Goal: Information Seeking & Learning: Check status

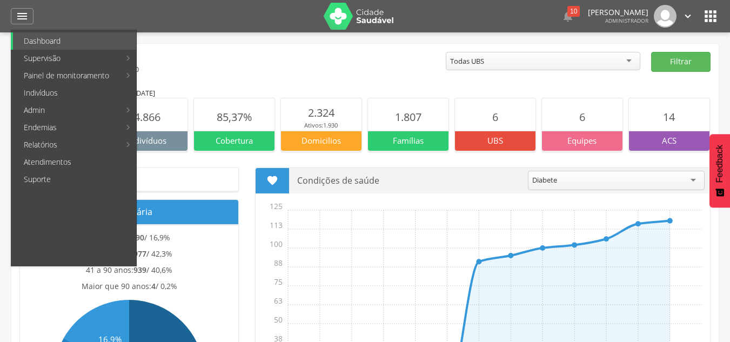
click at [278, 45] on link "Ciclos" at bounding box center [323, 40] width 122 height 17
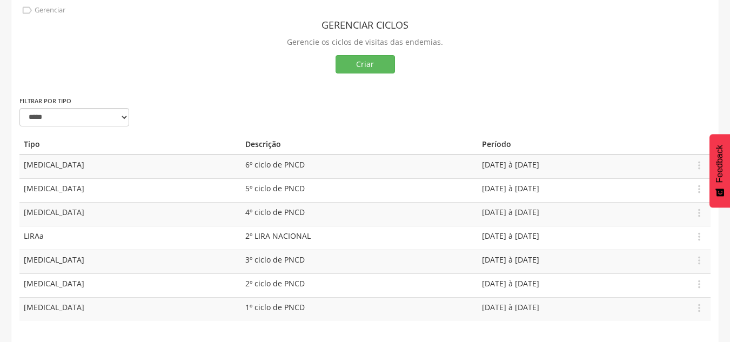
scroll to position [57, 0]
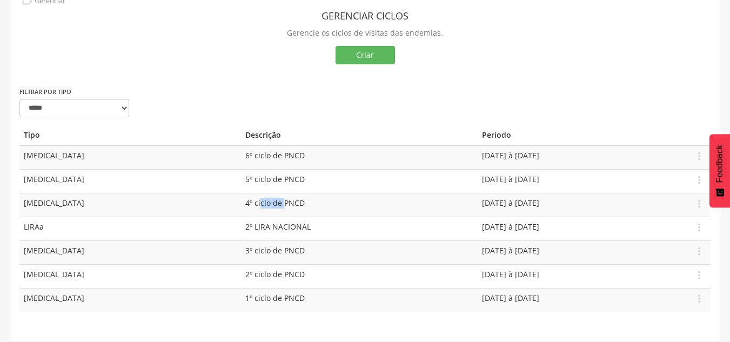
drag, startPoint x: 157, startPoint y: 200, endPoint x: 180, endPoint y: 203, distance: 22.9
click at [245, 203] on span "4º ciclo de PNCD" at bounding box center [274, 203] width 59 height 10
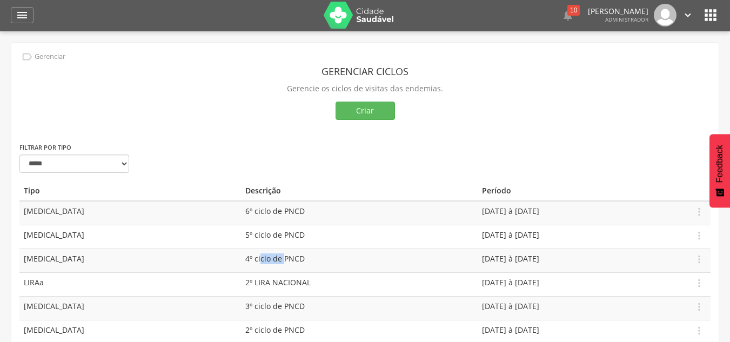
scroll to position [0, 0]
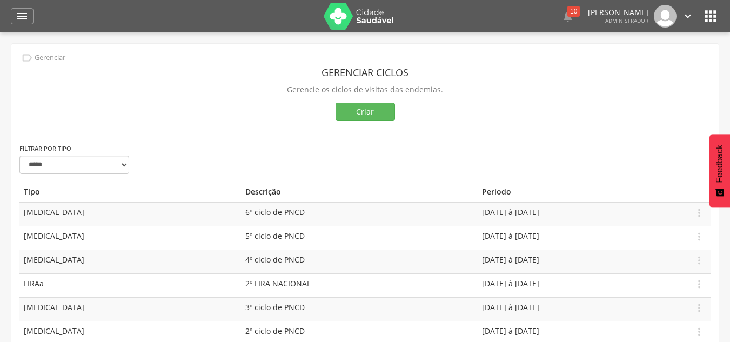
click at [711, 16] on icon "" at bounding box center [710, 16] width 17 height 17
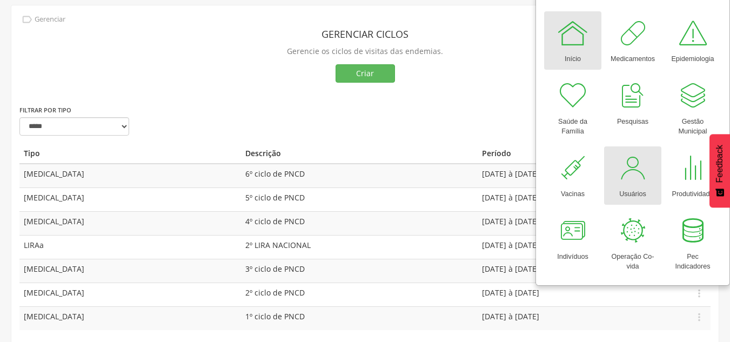
scroll to position [57, 0]
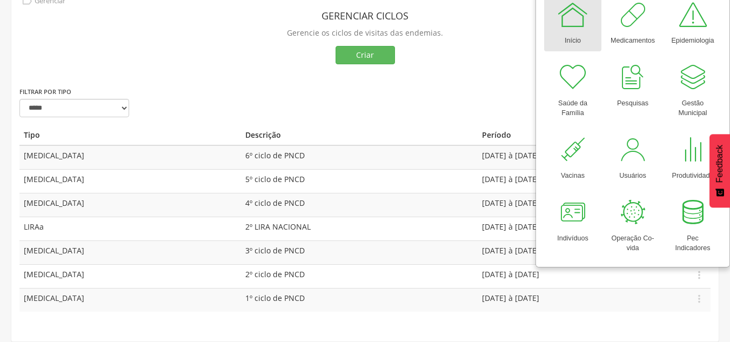
click at [241, 224] on td "2º LIRA NACIONAL" at bounding box center [359, 229] width 237 height 24
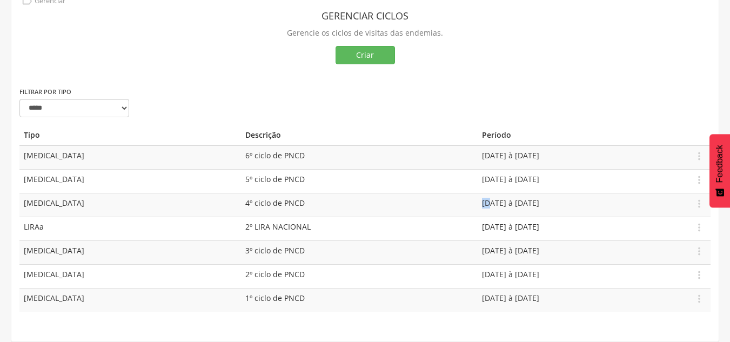
drag, startPoint x: 374, startPoint y: 205, endPoint x: 386, endPoint y: 204, distance: 12.5
click at [478, 204] on td "[DATE] à [DATE]" at bounding box center [583, 205] width 211 height 24
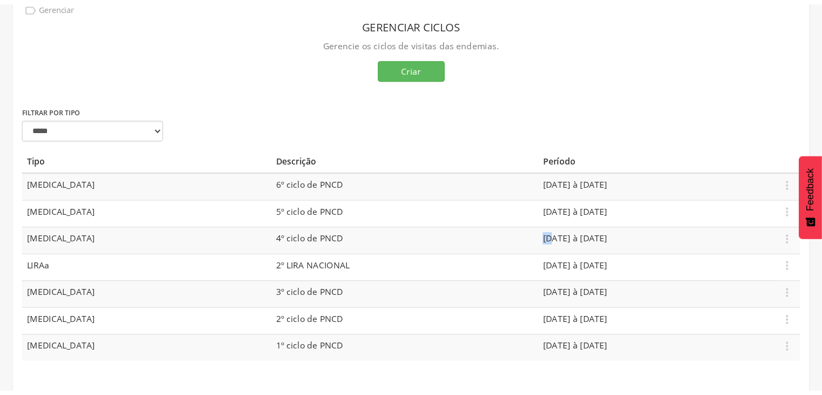
scroll to position [32, 0]
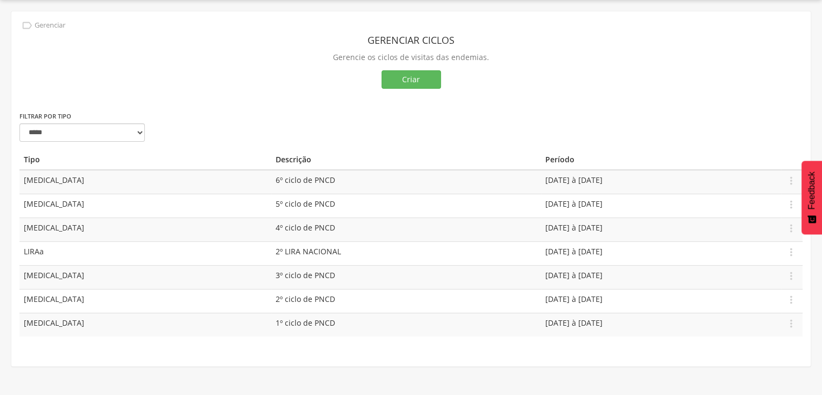
click at [276, 222] on span "4º ciclo de PNCD" at bounding box center [305, 227] width 59 height 10
drag, startPoint x: 159, startPoint y: 225, endPoint x: 341, endPoint y: 226, distance: 181.6
click at [271, 213] on tbody "[MEDICAL_DATA] 6º ciclo de PNCD [DATE] à [DATE]  Editar Apagar [MEDICAL_DATA] …" at bounding box center [410, 253] width 783 height 166
click at [541, 231] on td "[DATE] à [DATE]" at bounding box center [661, 229] width 240 height 24
drag, startPoint x: 24, startPoint y: 255, endPoint x: 82, endPoint y: 249, distance: 58.1
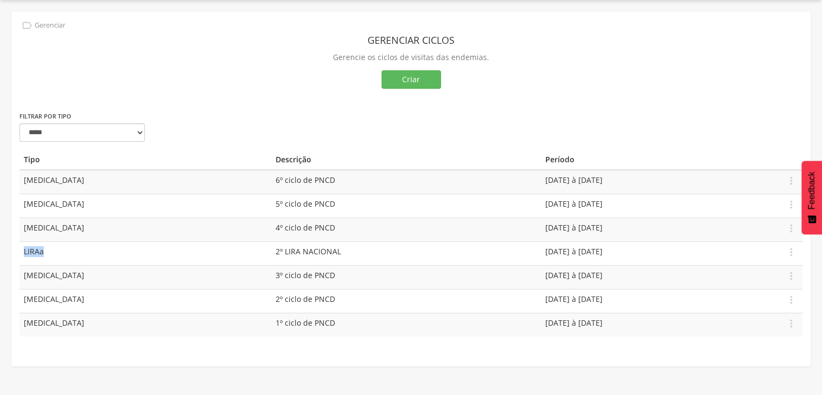
click at [80, 245] on td "LIRAa" at bounding box center [145, 253] width 252 height 24
drag, startPoint x: 46, startPoint y: 221, endPoint x: 37, endPoint y: 228, distance: 11.6
click at [46, 221] on td "[MEDICAL_DATA]" at bounding box center [145, 229] width 252 height 24
drag, startPoint x: 39, startPoint y: 230, endPoint x: 56, endPoint y: 228, distance: 16.9
click at [56, 228] on td "[MEDICAL_DATA]" at bounding box center [145, 229] width 252 height 24
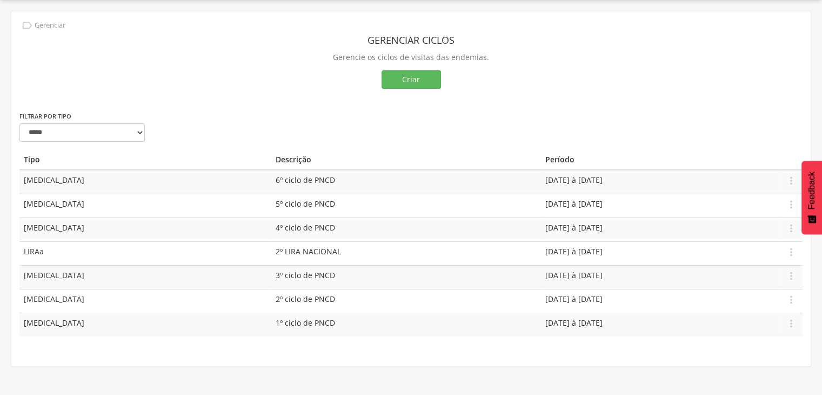
click at [29, 250] on td "LIRAa" at bounding box center [145, 253] width 252 height 24
drag, startPoint x: 22, startPoint y: 247, endPoint x: 67, endPoint y: 256, distance: 46.2
click at [67, 256] on td "LIRAa" at bounding box center [145, 253] width 252 height 24
click at [151, 247] on td "LIRAa" at bounding box center [145, 253] width 252 height 24
drag, startPoint x: 502, startPoint y: 262, endPoint x: 423, endPoint y: 247, distance: 80.8
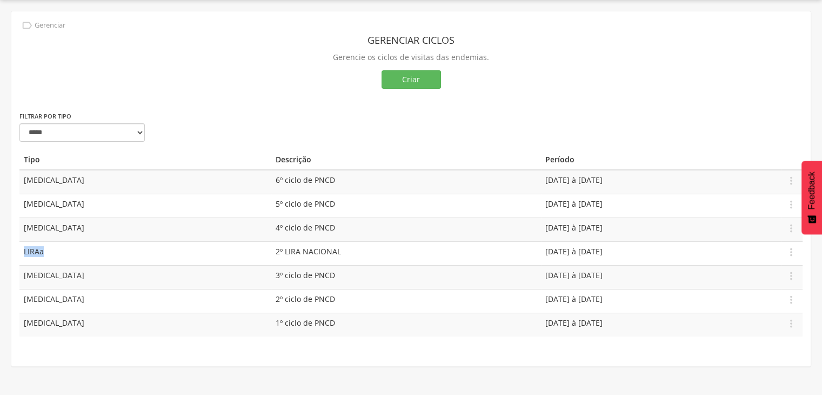
click at [541, 247] on td "[DATE] à [DATE]" at bounding box center [661, 253] width 240 height 24
click at [331, 247] on td "2º LIRA NACIONAL" at bounding box center [406, 253] width 270 height 24
drag, startPoint x: 413, startPoint y: 235, endPoint x: 429, endPoint y: 230, distance: 16.6
click at [429, 230] on tr "[MEDICAL_DATA] 4º ciclo de PNCD [DATE] à [DATE]  Editar Apagar" at bounding box center [410, 229] width 783 height 24
click at [376, 220] on td "4º ciclo de PNCD" at bounding box center [406, 229] width 270 height 24
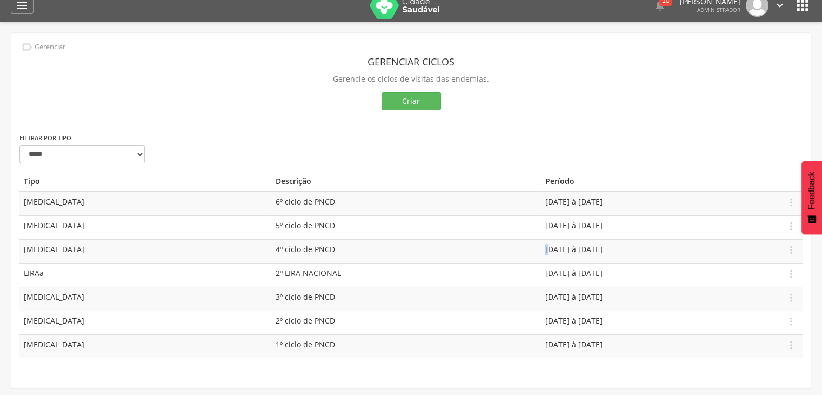
scroll to position [0, 0]
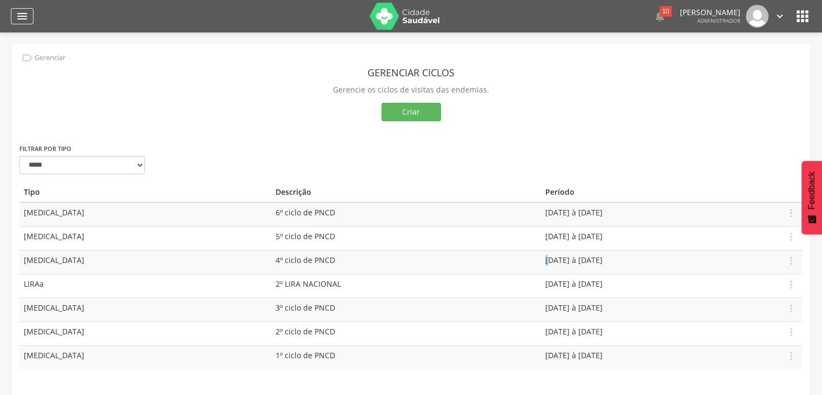
click at [21, 8] on div "" at bounding box center [22, 16] width 23 height 16
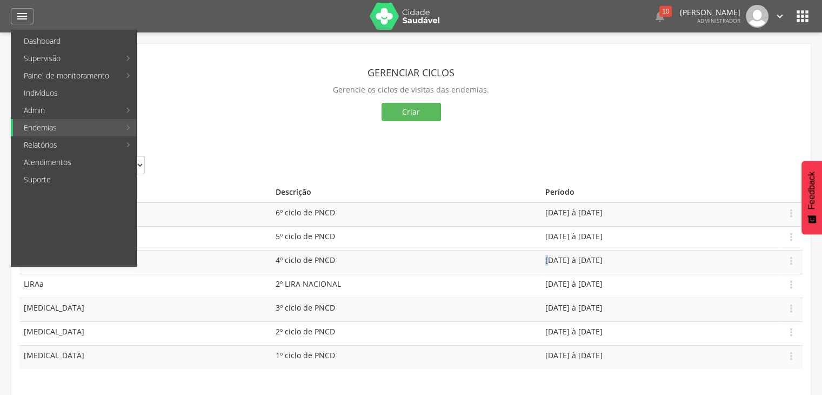
click at [307, 42] on link "Resumo do trabalho de campo" at bounding box center [334, 40] width 145 height 17
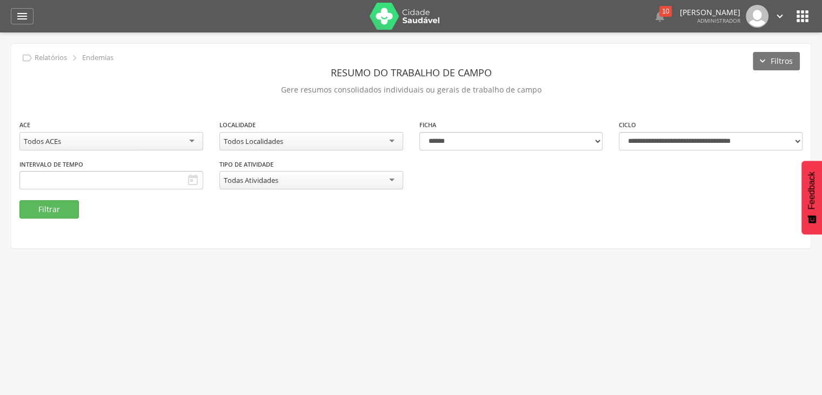
click at [257, 181] on div "Todas Atividades" at bounding box center [251, 180] width 55 height 10
drag, startPoint x: 217, startPoint y: 164, endPoint x: 280, endPoint y: 161, distance: 62.8
click at [279, 157] on div "**********" at bounding box center [410, 159] width 799 height 81
click at [268, 237] on div "**********" at bounding box center [410, 146] width 799 height 204
click at [52, 205] on button "Filtrar" at bounding box center [48, 209] width 59 height 18
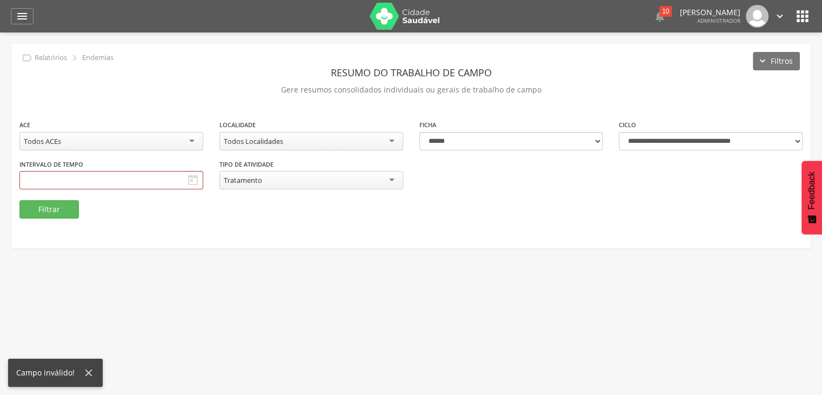
click at [408, 241] on div "**********" at bounding box center [410, 146] width 799 height 204
